Goal: Task Accomplishment & Management: Manage account settings

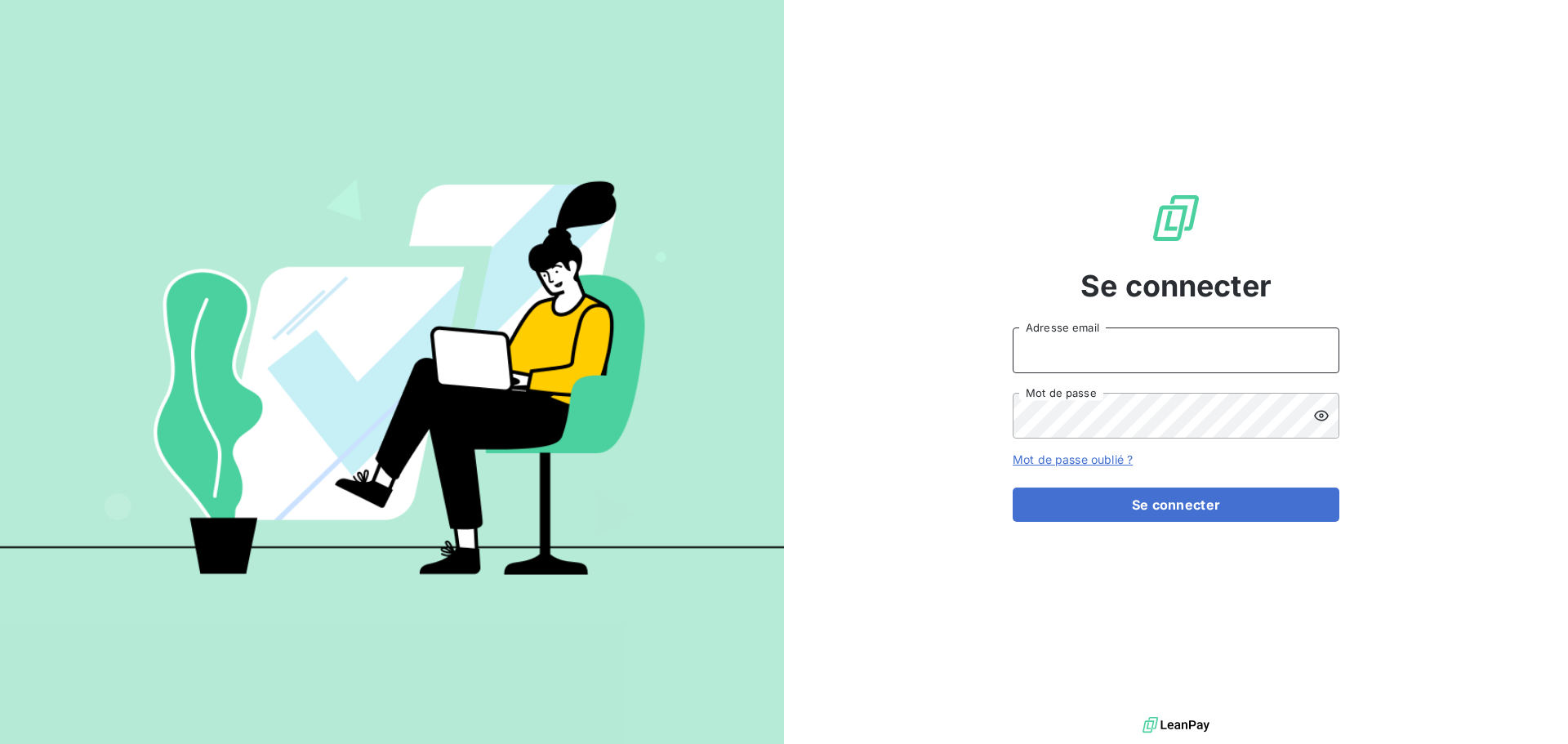
click at [1084, 340] on input "Adresse email" at bounding box center [1175, 350] width 327 height 46
type input "[PERSON_NAME][EMAIL_ADDRESS][DOMAIN_NAME]"
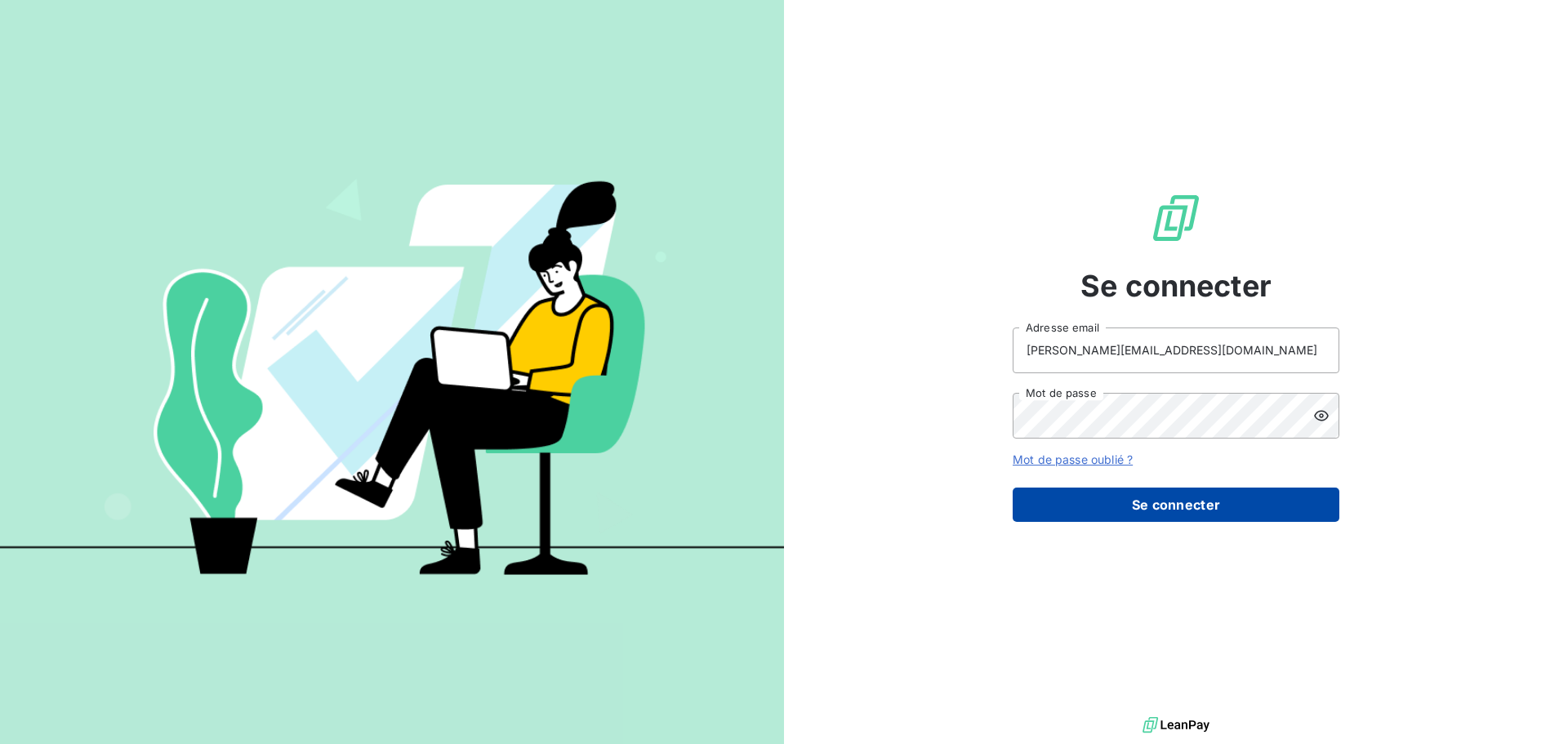
click at [1110, 502] on button "Se connecter" at bounding box center [1175, 504] width 327 height 35
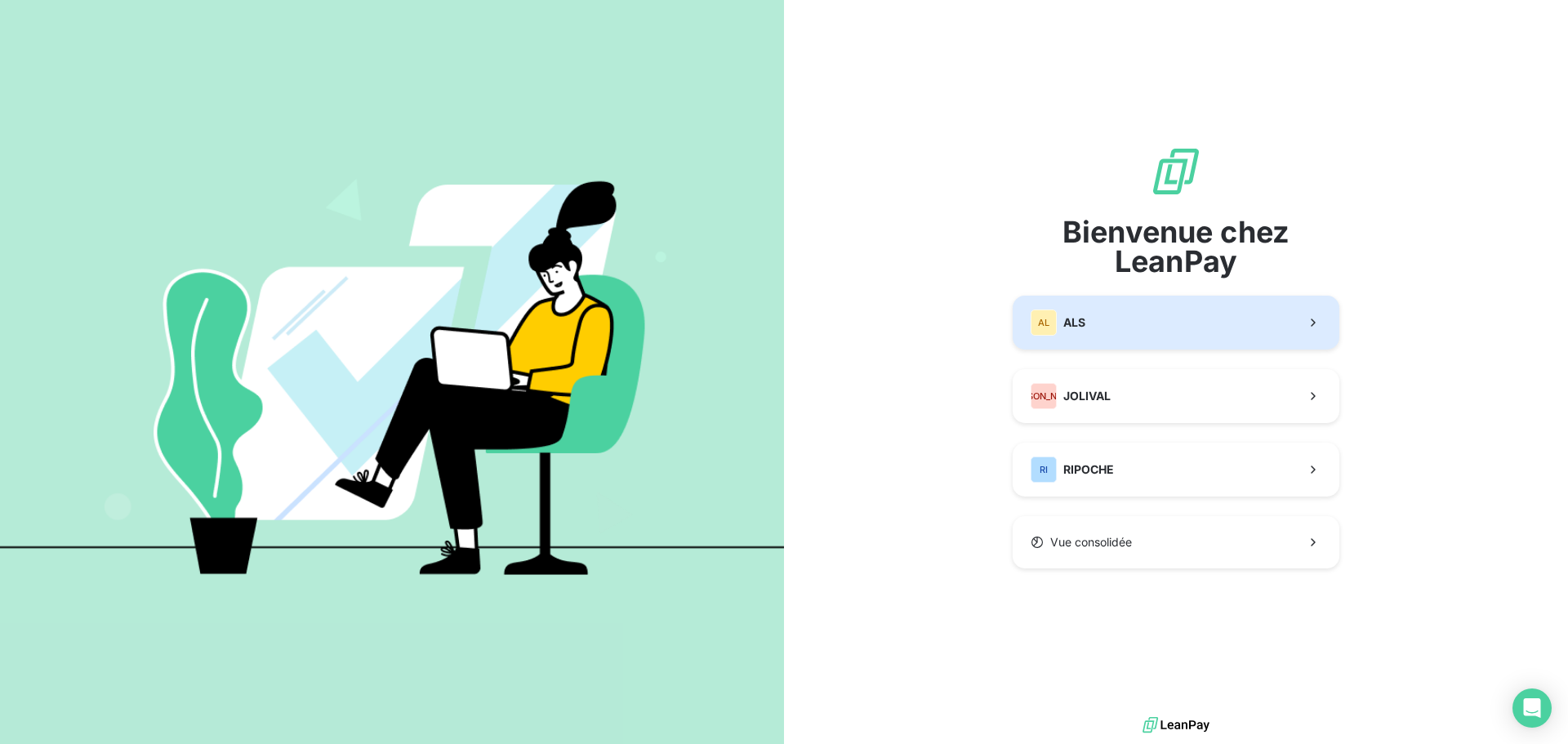
click at [1153, 303] on button "AL ALS" at bounding box center [1175, 323] width 327 height 54
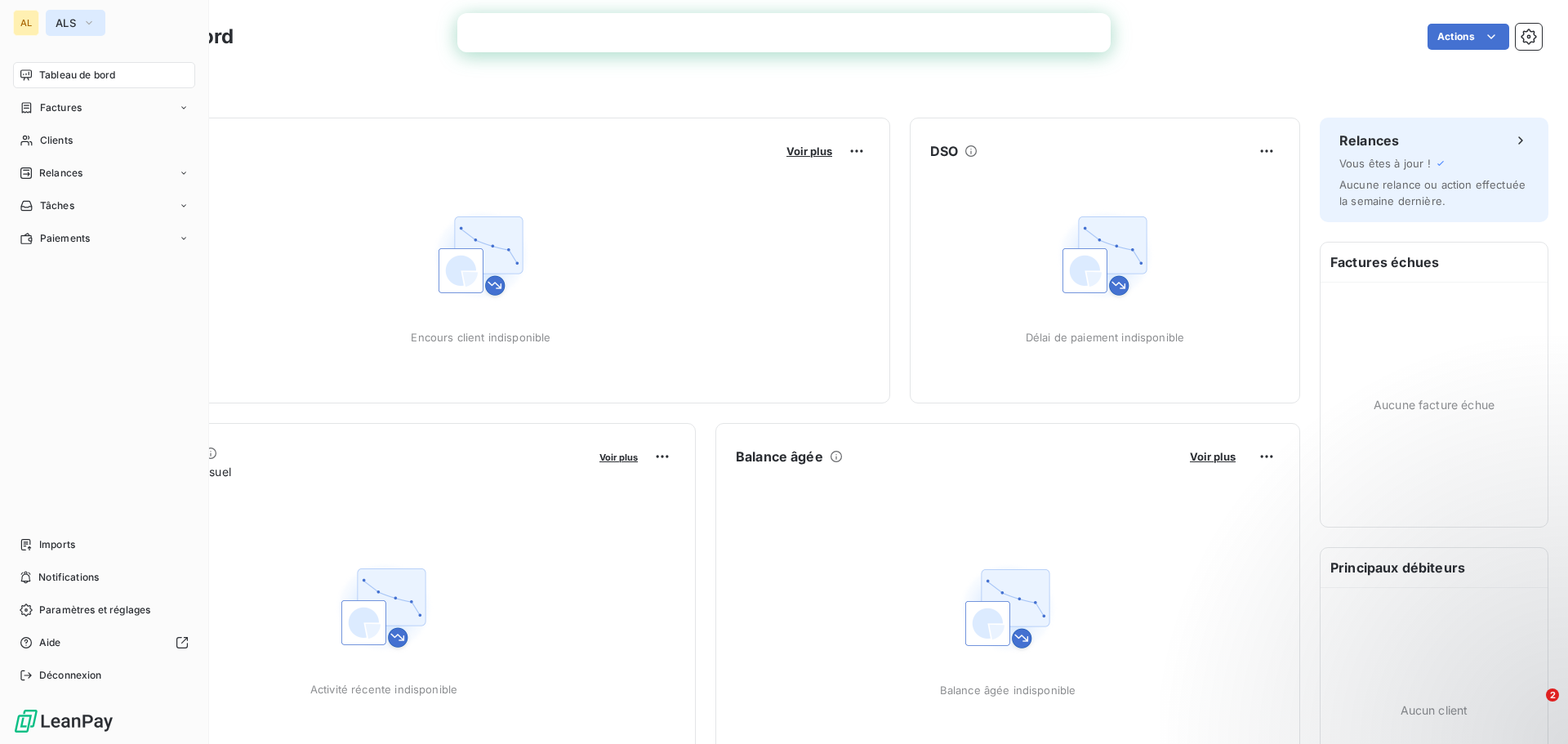
click at [88, 19] on icon "button" at bounding box center [89, 22] width 13 height 16
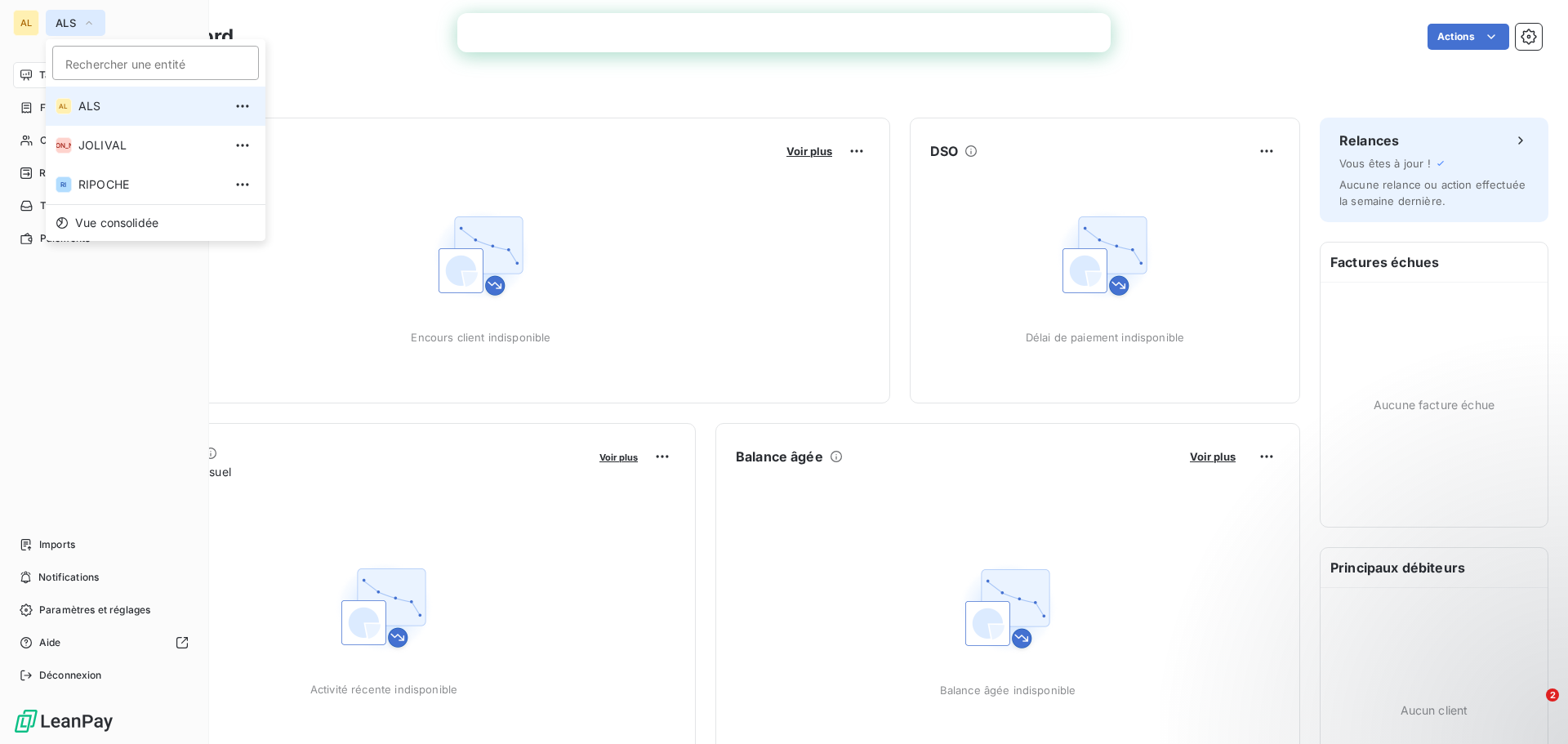
click at [88, 19] on icon "button" at bounding box center [89, 22] width 13 height 16
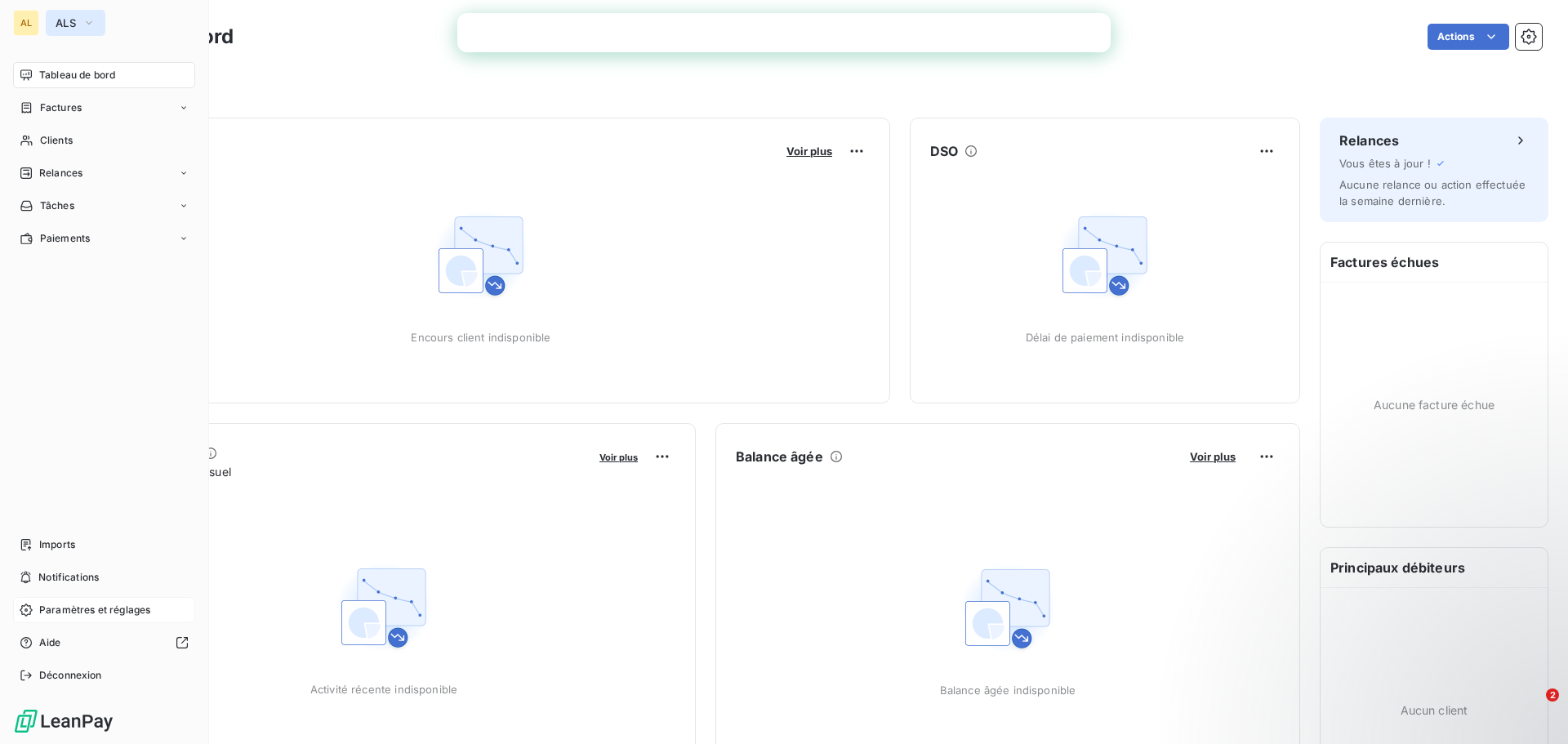
click at [62, 610] on span "Paramètres et réglages" at bounding box center [95, 610] width 111 height 14
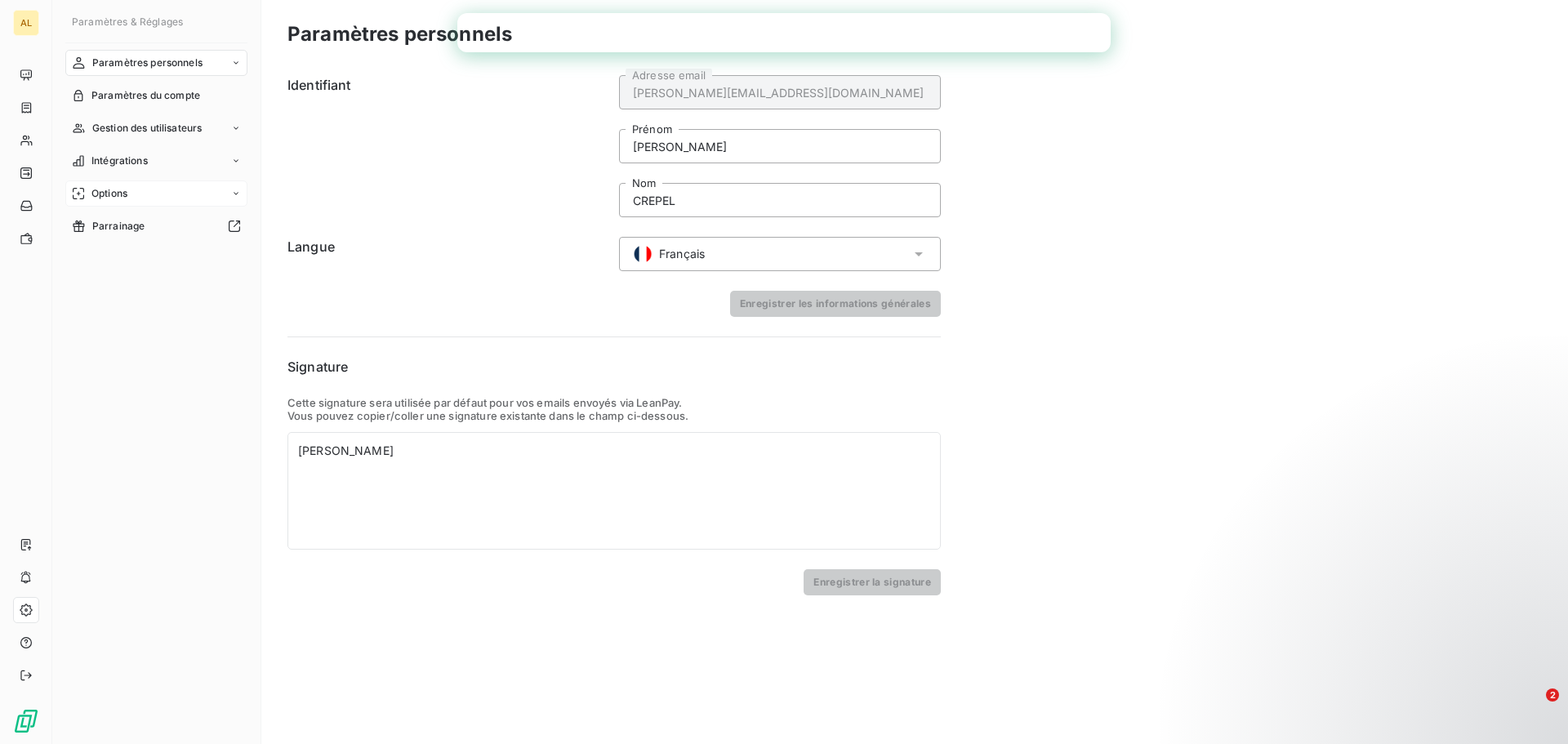
click at [233, 189] on icon at bounding box center [236, 193] width 10 height 10
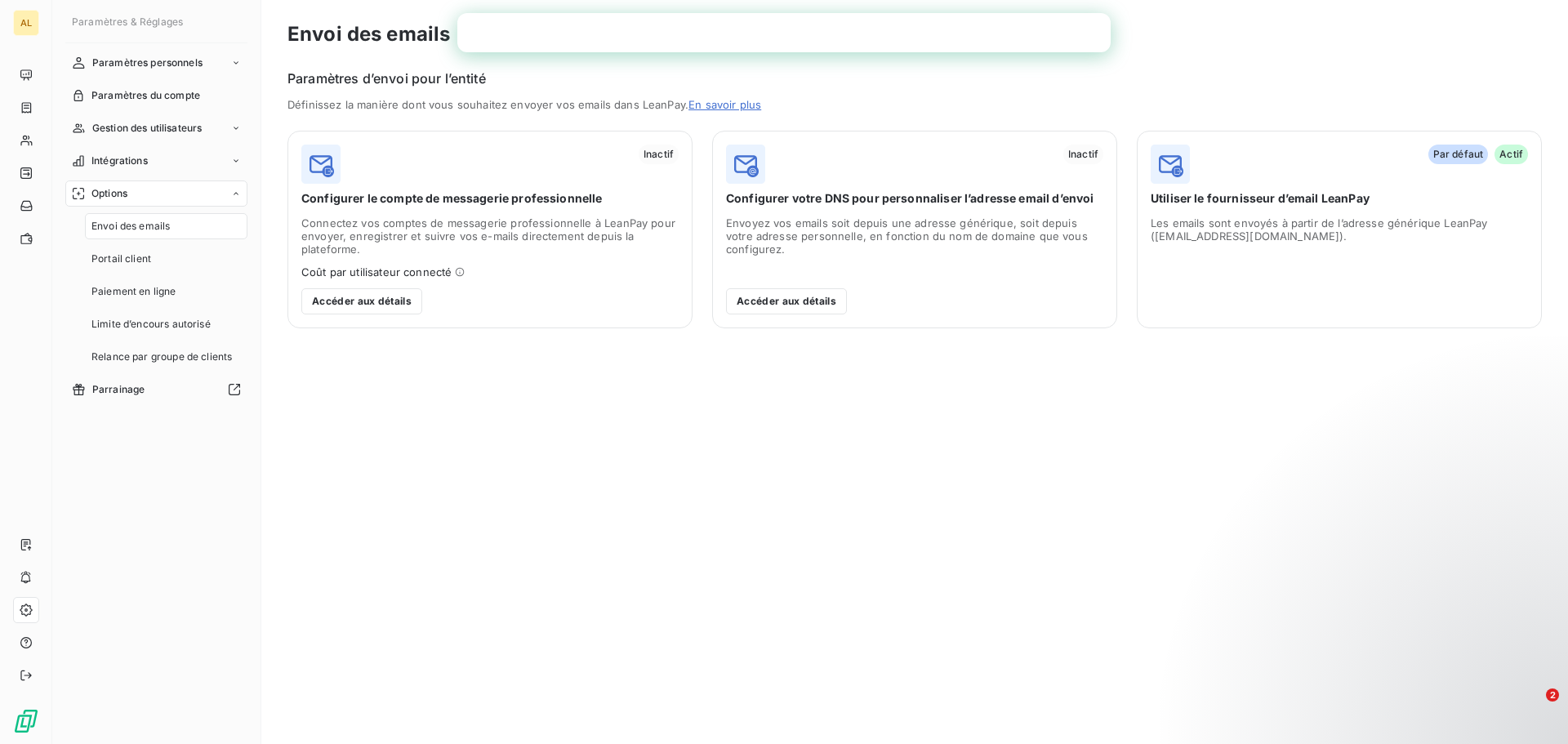
click at [167, 227] on span "Envoi des emails" at bounding box center [130, 225] width 79 height 14
